Goal: Entertainment & Leisure: Consume media (video, audio)

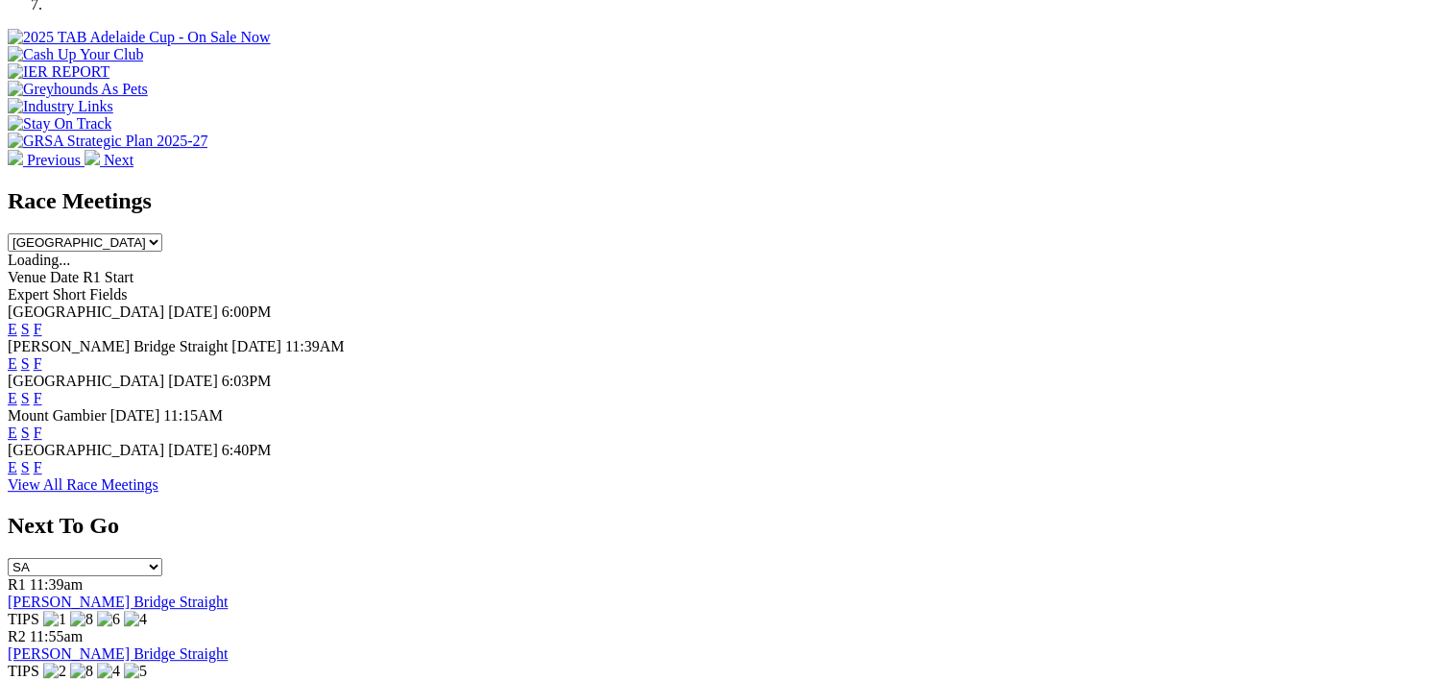
scroll to position [728, 0]
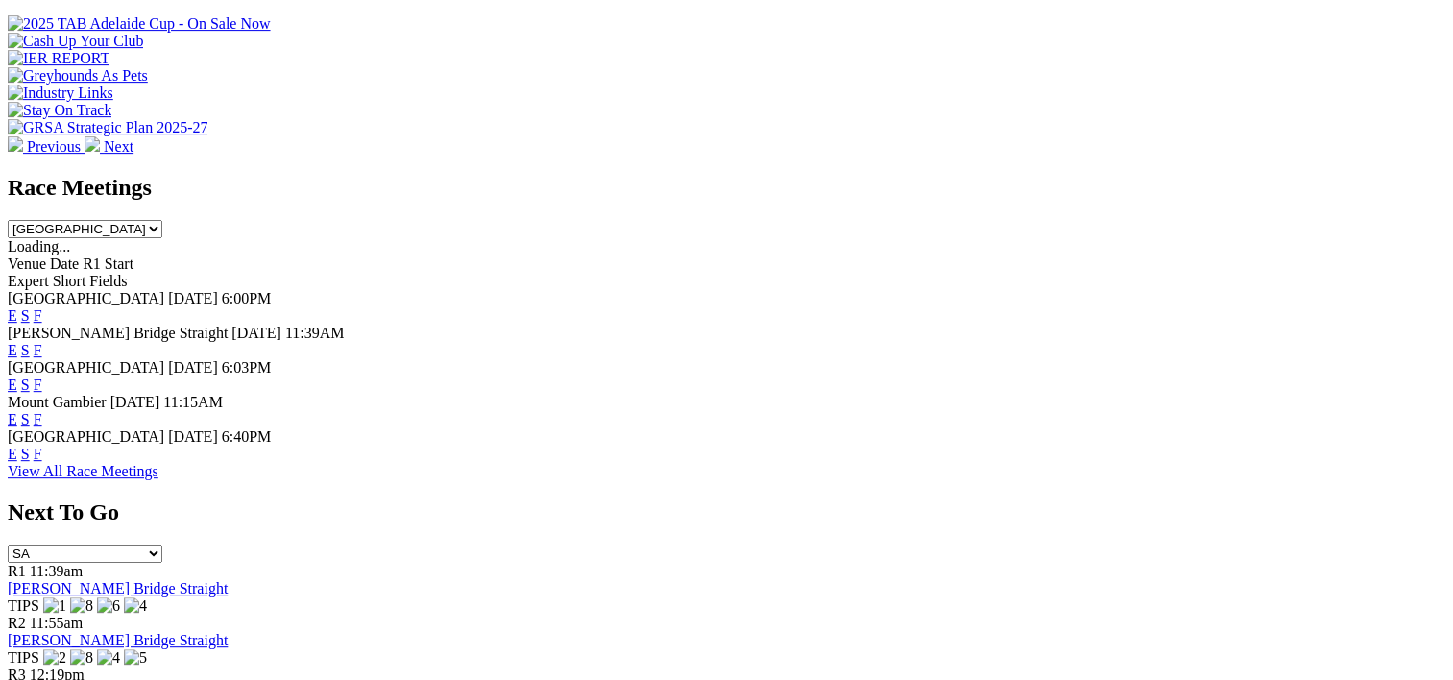
click at [42, 307] on link "F" at bounding box center [38, 315] width 9 height 16
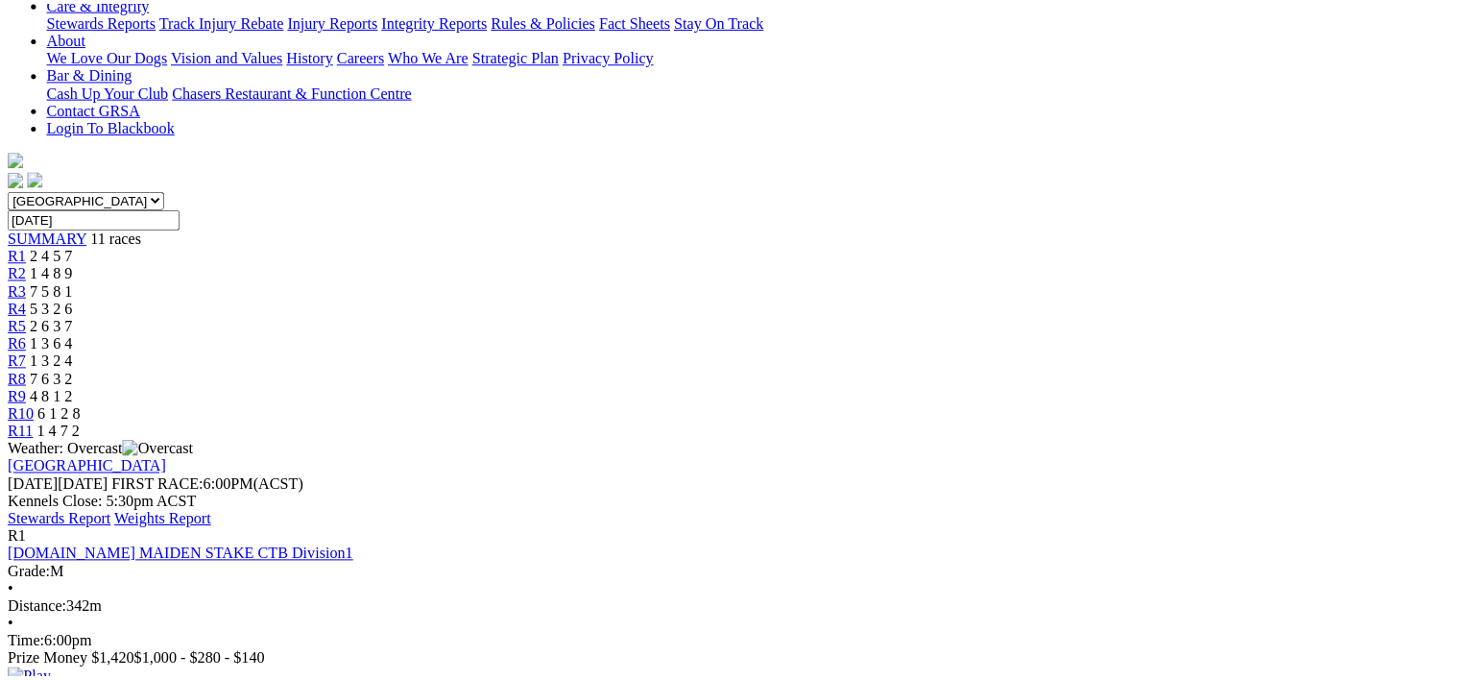
scroll to position [442, 0]
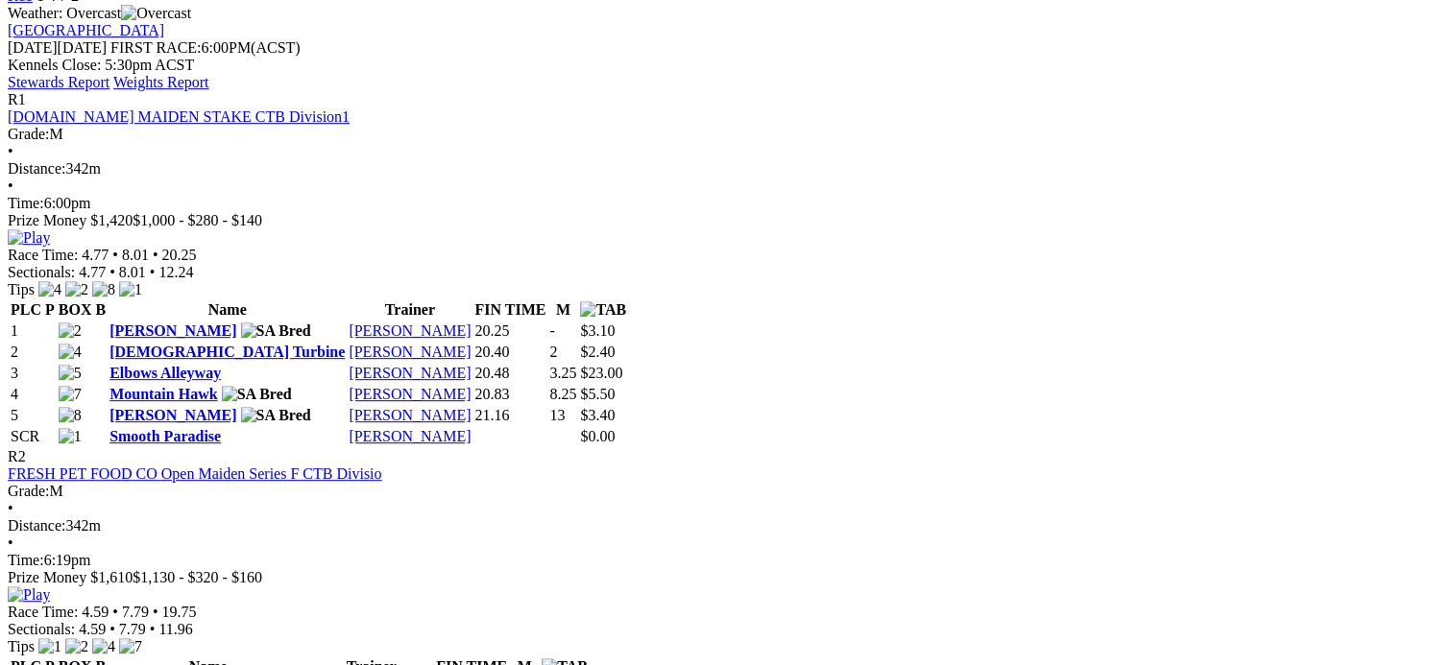
scroll to position [874, 0]
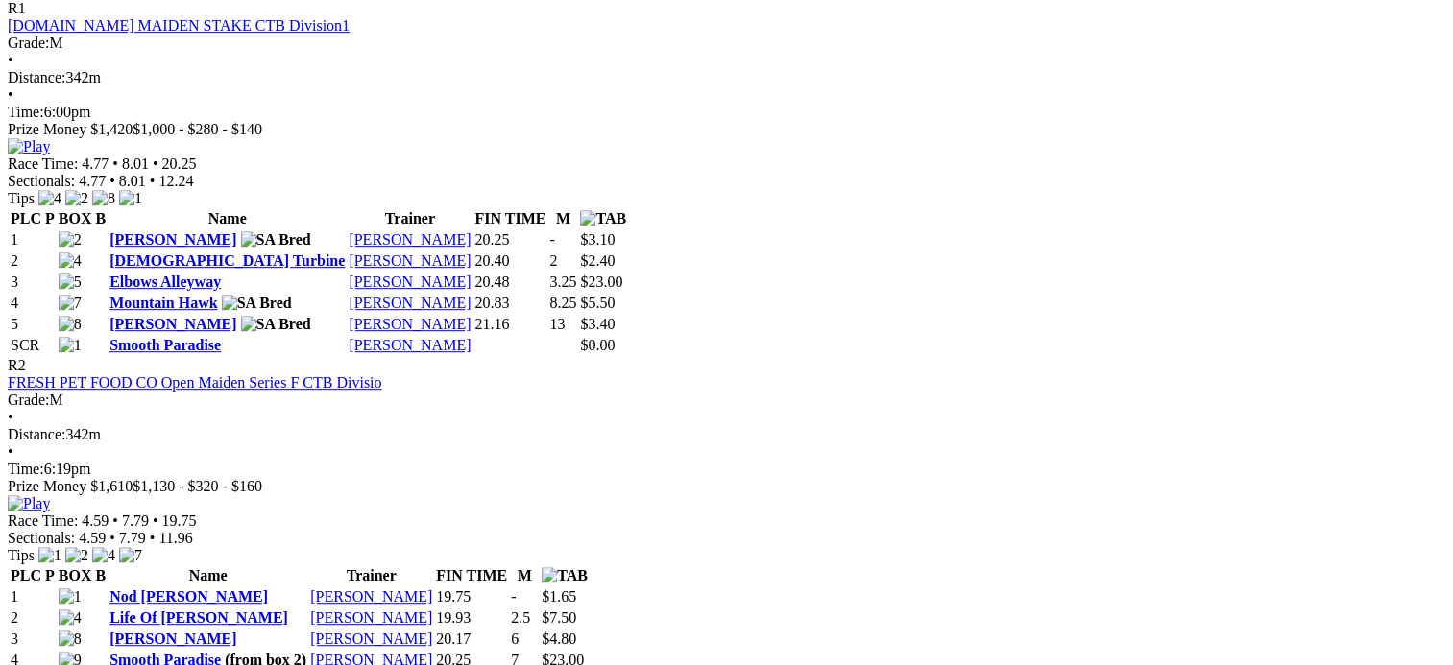
scroll to position [960, 0]
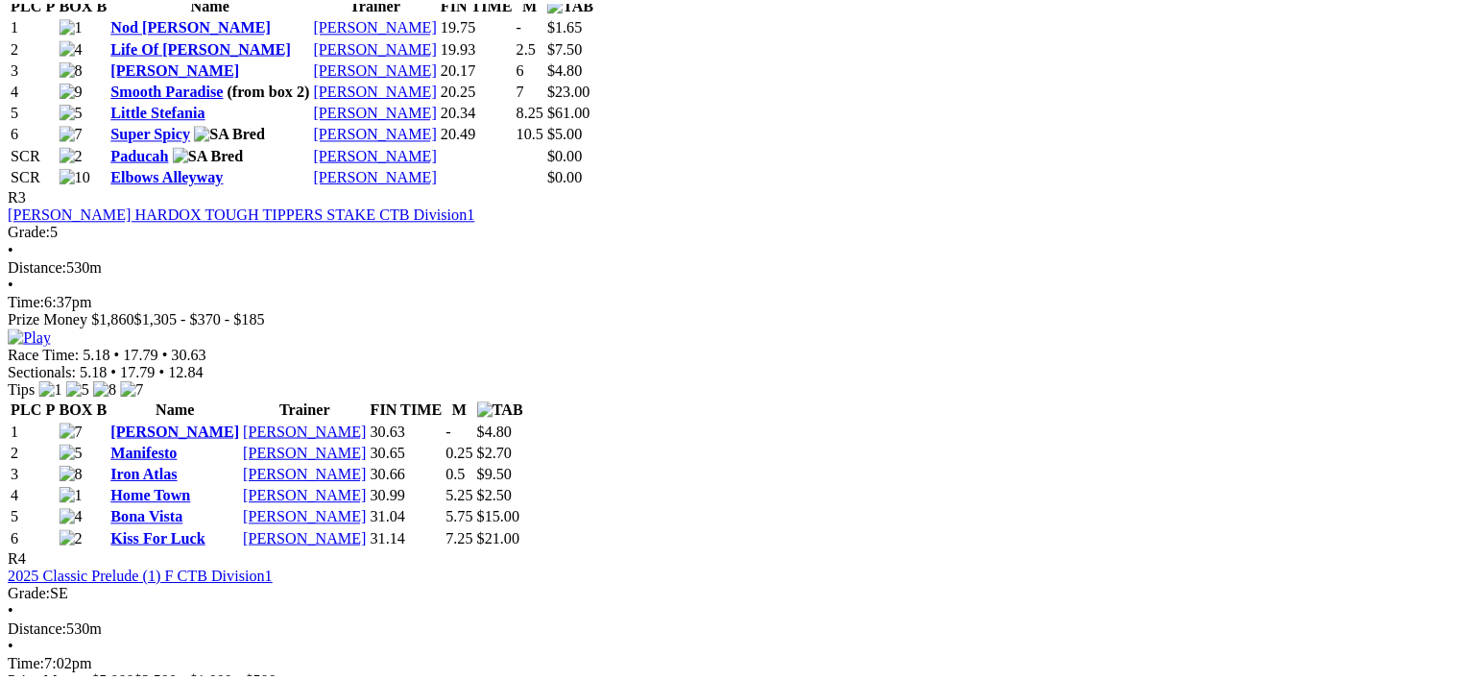
scroll to position [1533, 0]
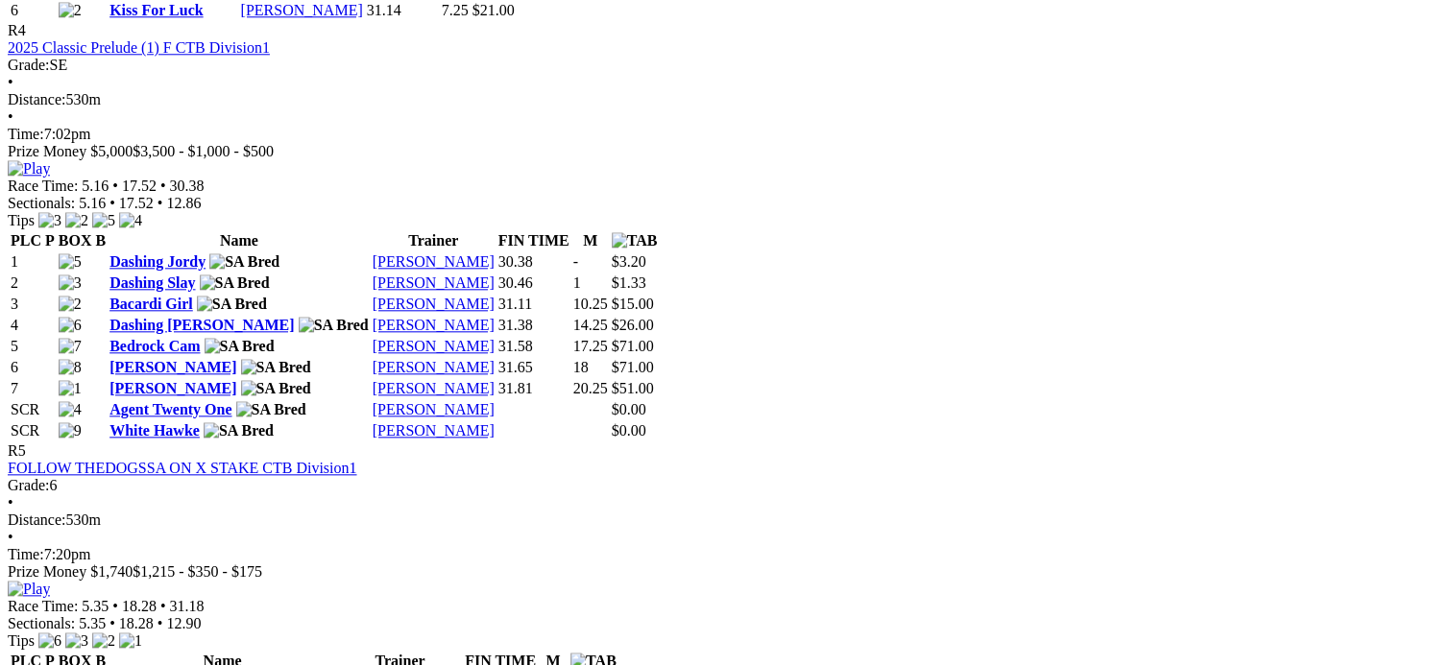
scroll to position [2062, 0]
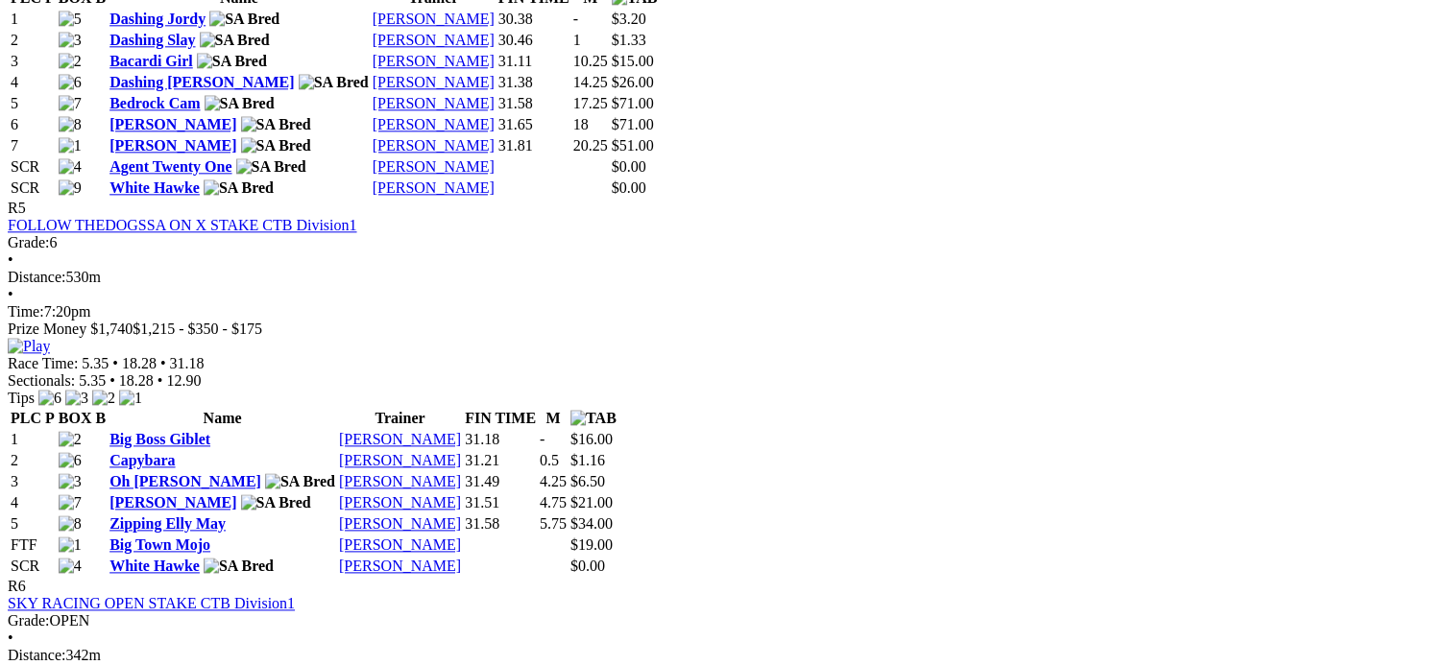
scroll to position [2192, 0]
